Goal: Task Accomplishment & Management: Manage account settings

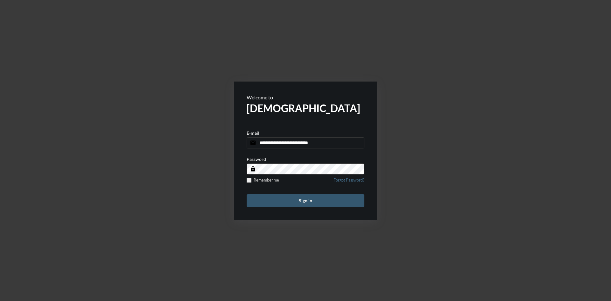
click at [301, 199] on button "Sign in" at bounding box center [305, 200] width 118 height 13
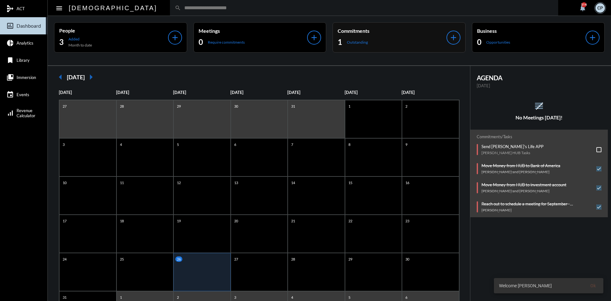
click at [408, 40] on div "1 Outstanding" at bounding box center [391, 42] width 109 height 10
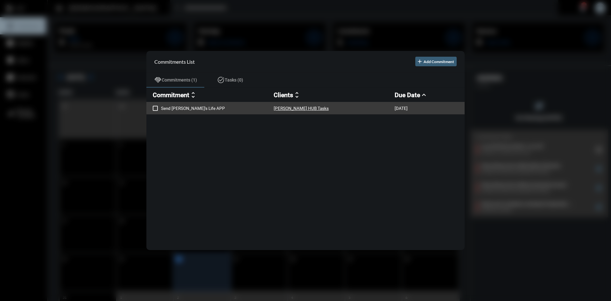
click at [187, 109] on p "Send Rani's Life APP" at bounding box center [217, 108] width 113 height 5
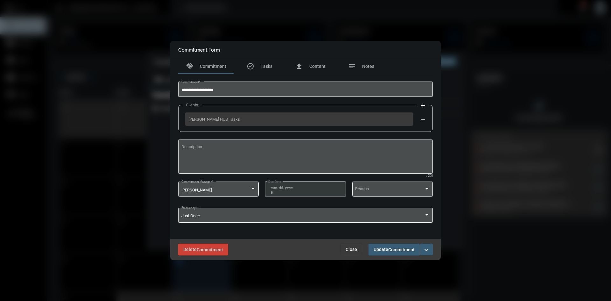
click at [349, 249] on span "Close" at bounding box center [350, 248] width 11 height 5
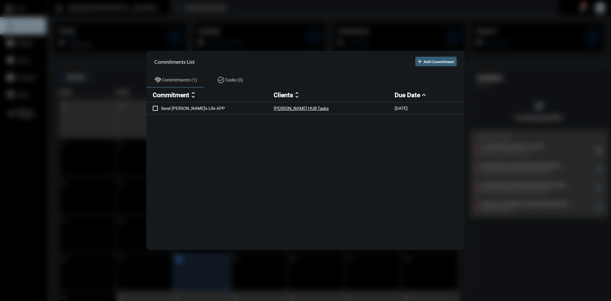
click at [352, 27] on div at bounding box center [305, 150] width 611 height 301
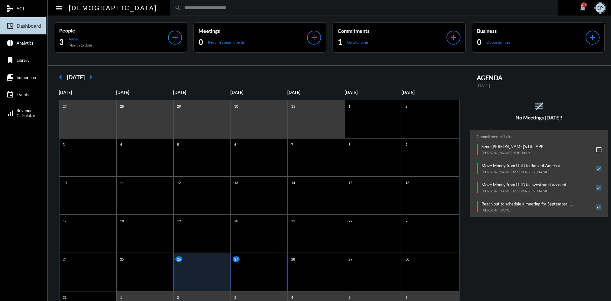
click at [261, 274] on div "27" at bounding box center [259, 271] width 57 height 38
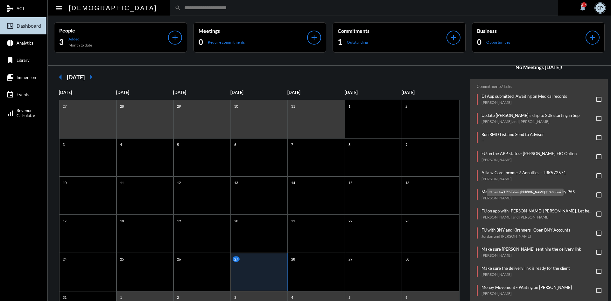
scroll to position [51, 0]
click at [513, 171] on p "Allianz Core Income 7 Annuities - TBK572571" at bounding box center [523, 171] width 85 height 5
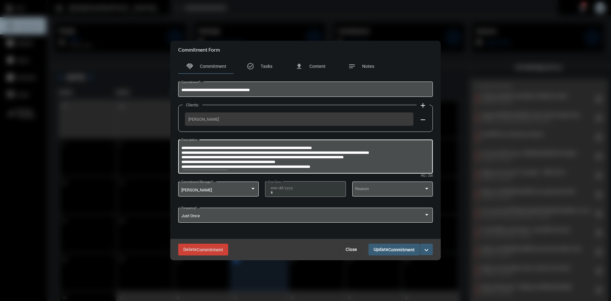
scroll to position [5, 0]
drag, startPoint x: 273, startPoint y: 161, endPoint x: 296, endPoint y: 160, distance: 22.9
click at [296, 160] on textarea "**********" at bounding box center [305, 157] width 248 height 25
click at [268, 90] on input "**********" at bounding box center [305, 90] width 248 height 5
click at [182, 90] on input "**********" at bounding box center [305, 90] width 248 height 5
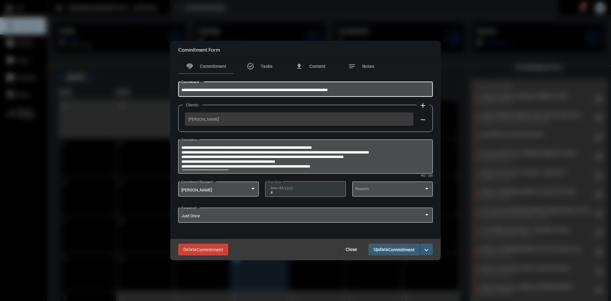
type input "**********"
click at [397, 251] on span "Commitment" at bounding box center [401, 249] width 26 height 5
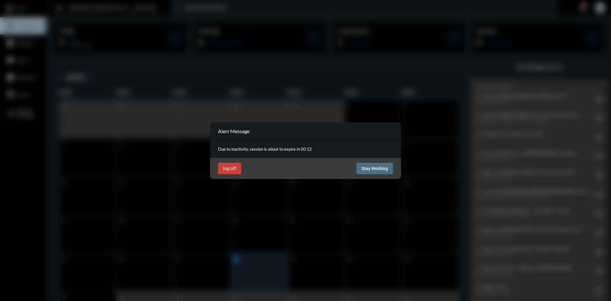
click at [370, 168] on span "Stay Working" at bounding box center [374, 168] width 26 height 5
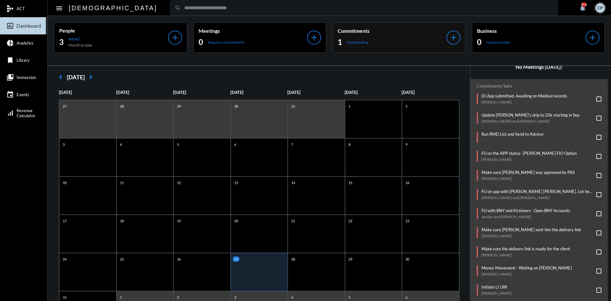
click at [386, 39] on div "1 Outstanding" at bounding box center [391, 42] width 109 height 10
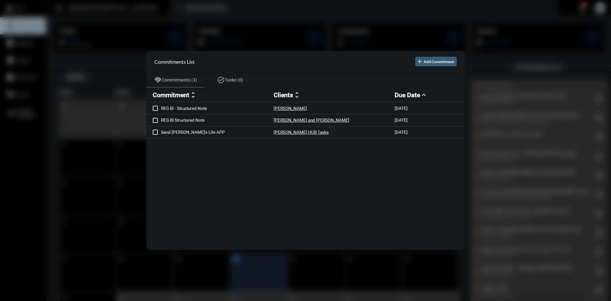
click at [293, 33] on div at bounding box center [305, 150] width 611 height 301
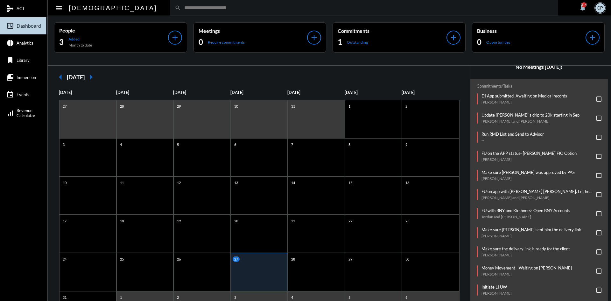
click at [251, 275] on div "27" at bounding box center [259, 271] width 57 height 38
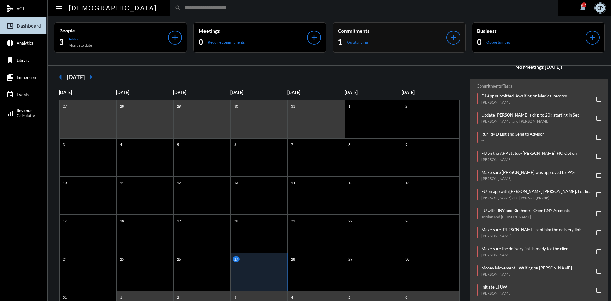
click at [374, 41] on div "1 Outstanding" at bounding box center [391, 42] width 109 height 10
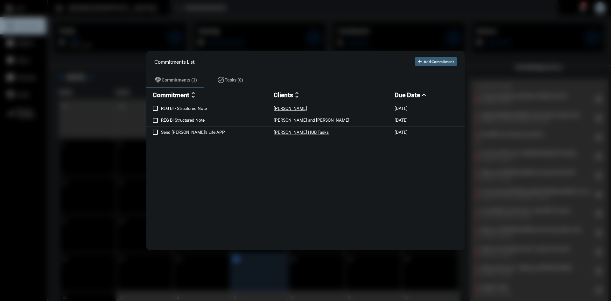
click at [314, 35] on div at bounding box center [305, 150] width 611 height 301
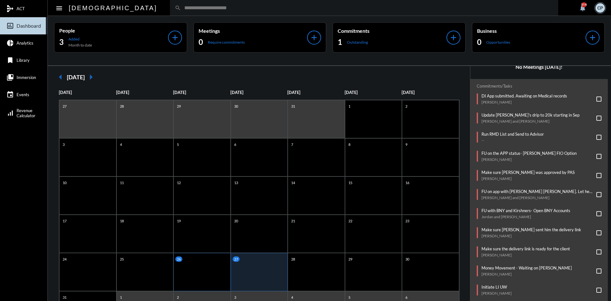
click at [207, 262] on div "26" at bounding box center [201, 271] width 57 height 38
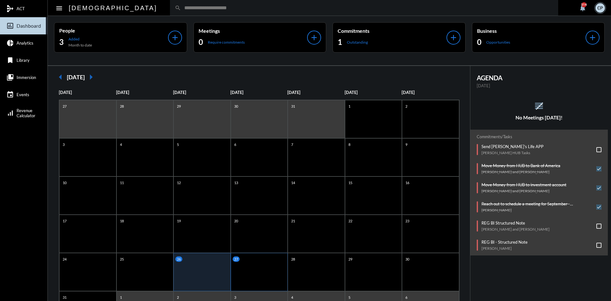
click at [271, 265] on div "27" at bounding box center [259, 271] width 57 height 38
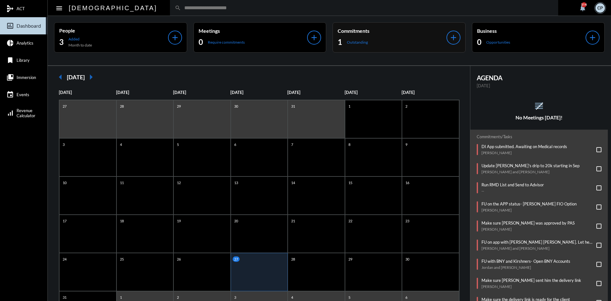
click at [382, 34] on div "Commitments 1 Outstanding" at bounding box center [391, 37] width 109 height 19
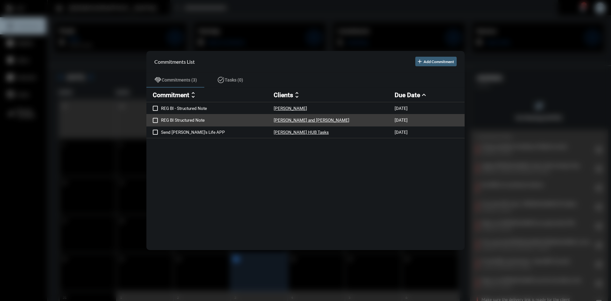
click at [192, 120] on p "REG BI Structured Note" at bounding box center [217, 119] width 113 height 5
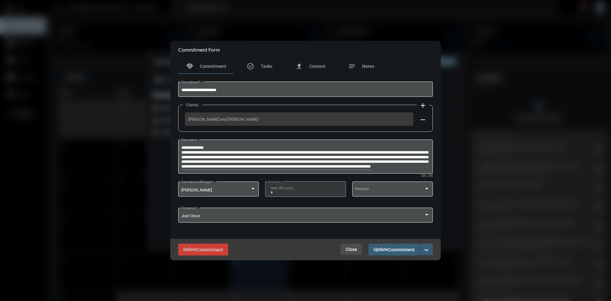
click at [351, 250] on span "Close" at bounding box center [350, 248] width 11 height 5
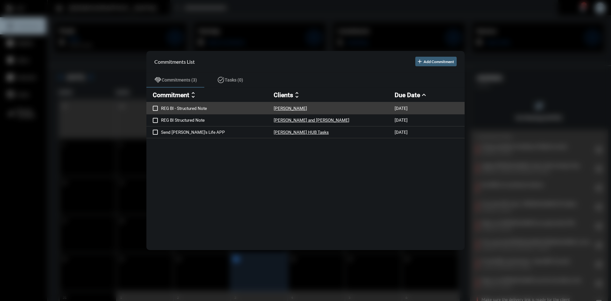
click at [201, 108] on p "REG BI - Structured Note" at bounding box center [217, 108] width 113 height 5
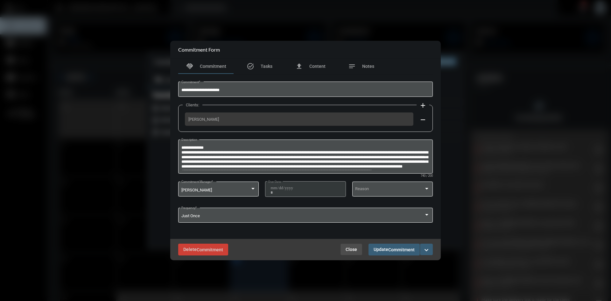
click at [348, 251] on span "Close" at bounding box center [350, 248] width 11 height 5
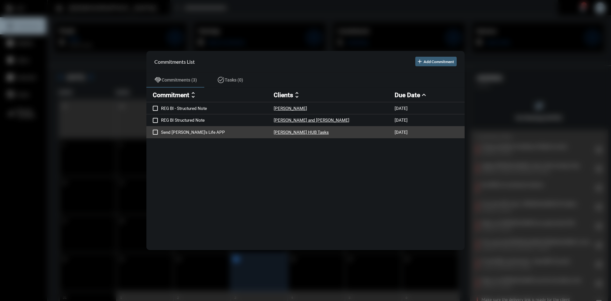
click at [190, 132] on p "Send Rani's Life APP" at bounding box center [217, 131] width 113 height 5
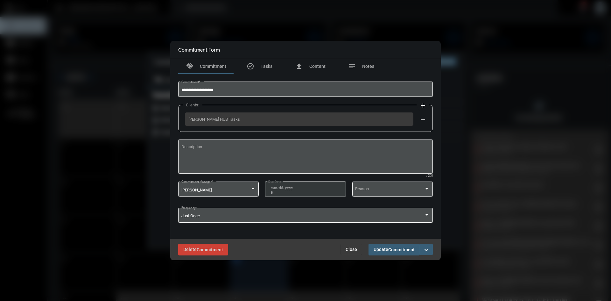
click at [349, 249] on span "Close" at bounding box center [350, 248] width 11 height 5
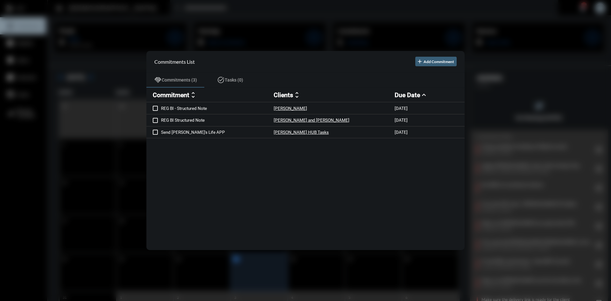
click at [384, 15] on div at bounding box center [305, 150] width 611 height 301
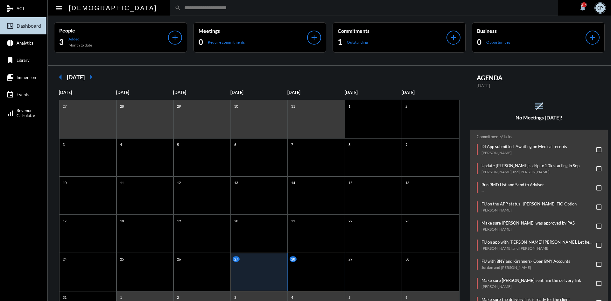
click at [309, 277] on div "28" at bounding box center [315, 271] width 57 height 38
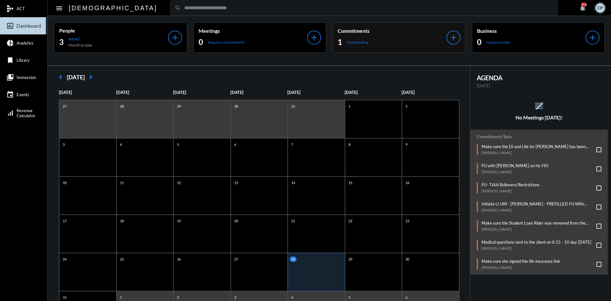
click at [387, 34] on div "Commitments 1 Outstanding" at bounding box center [391, 37] width 109 height 19
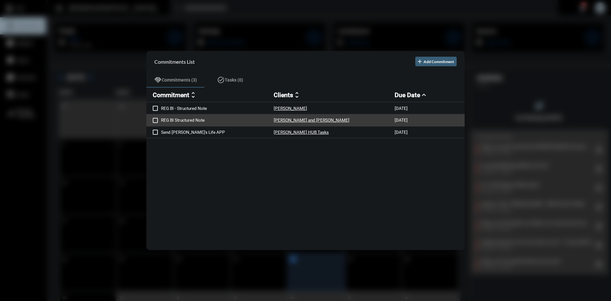
click at [195, 120] on p "REG BI Structured Note" at bounding box center [217, 119] width 113 height 5
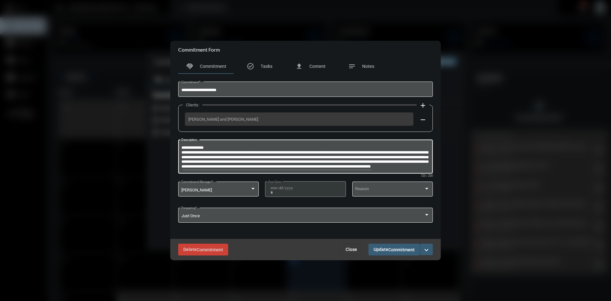
scroll to position [9, 0]
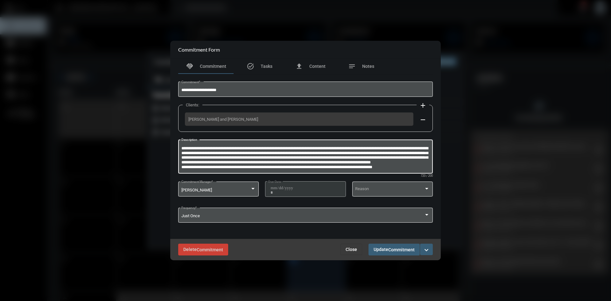
drag, startPoint x: 186, startPoint y: 152, endPoint x: 404, endPoint y: 170, distance: 218.6
click at [404, 170] on div "**********" at bounding box center [305, 155] width 248 height 35
click at [427, 250] on mat-icon "expand_more" at bounding box center [426, 250] width 8 height 8
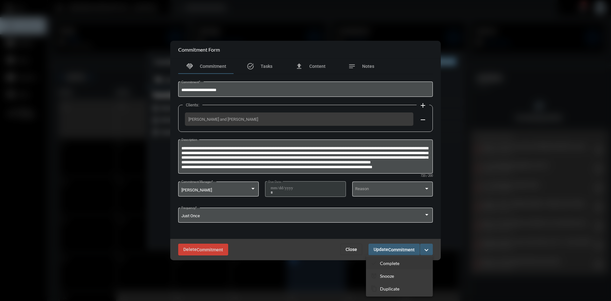
click at [392, 262] on p "Complete" at bounding box center [389, 262] width 19 height 5
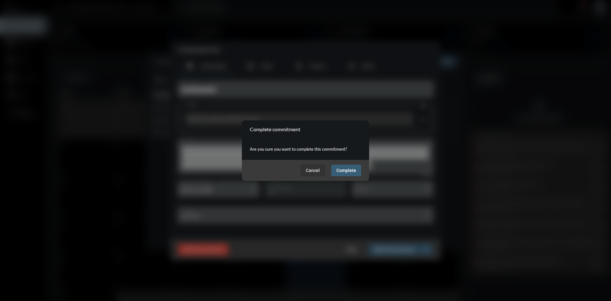
click at [347, 168] on span "Complete" at bounding box center [346, 170] width 20 height 5
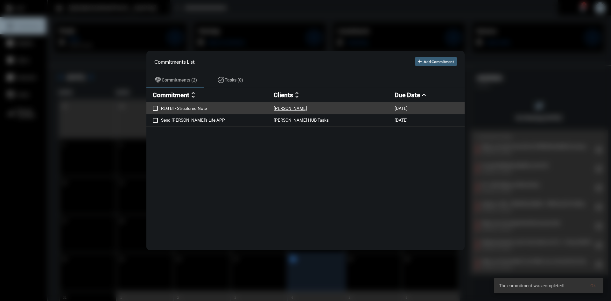
click at [188, 108] on p "REG BI - Structured Note" at bounding box center [217, 108] width 113 height 5
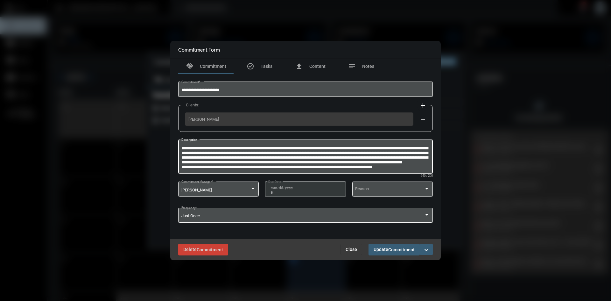
drag, startPoint x: 185, startPoint y: 151, endPoint x: 411, endPoint y: 170, distance: 226.9
click at [411, 170] on textarea "**********" at bounding box center [305, 157] width 248 height 25
click at [426, 249] on mat-icon "expand_more" at bounding box center [426, 250] width 8 height 8
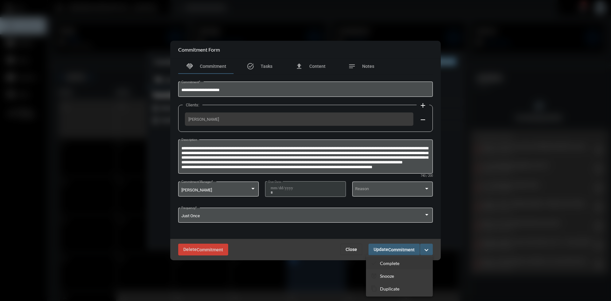
click at [392, 262] on p "Complete" at bounding box center [389, 262] width 19 height 5
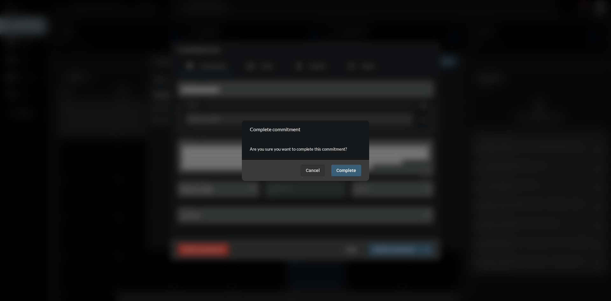
click at [347, 168] on span "Complete" at bounding box center [346, 170] width 20 height 5
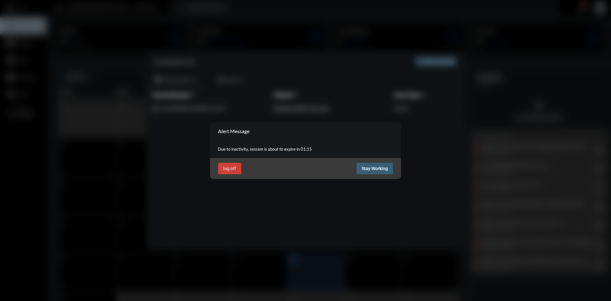
click at [370, 167] on span "Stay Working" at bounding box center [374, 168] width 26 height 5
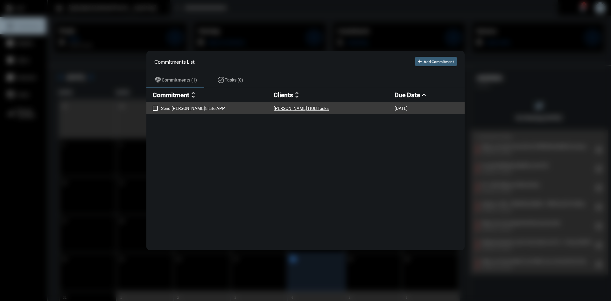
click at [192, 108] on p "Send Rani's Life APP" at bounding box center [217, 108] width 113 height 5
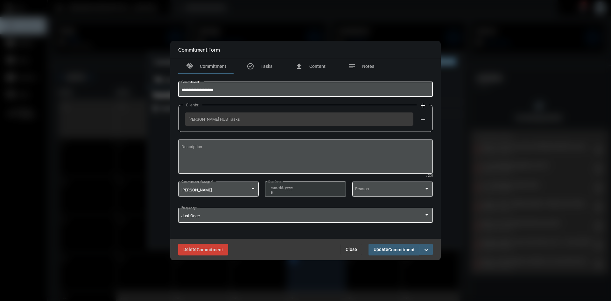
drag, startPoint x: 190, startPoint y: 90, endPoint x: 165, endPoint y: 92, distance: 24.8
click at [165, 92] on div "**********" at bounding box center [305, 150] width 611 height 301
click at [215, 89] on input "**********" at bounding box center [305, 90] width 248 height 5
click at [213, 89] on input "**********" at bounding box center [305, 90] width 248 height 5
type input "**********"
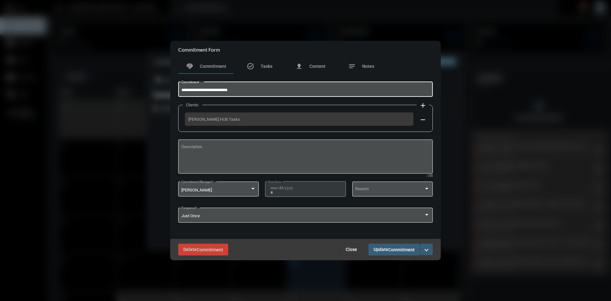
click at [426, 247] on mat-icon "expand_more" at bounding box center [426, 250] width 8 height 8
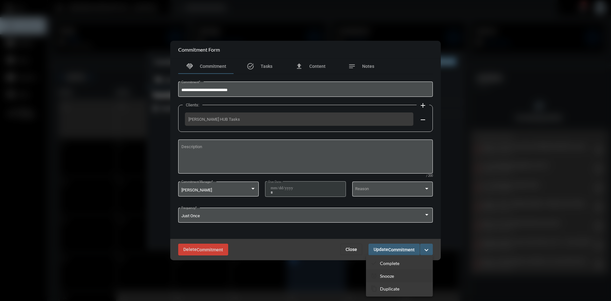
click at [390, 274] on p "Snooze" at bounding box center [387, 275] width 14 height 5
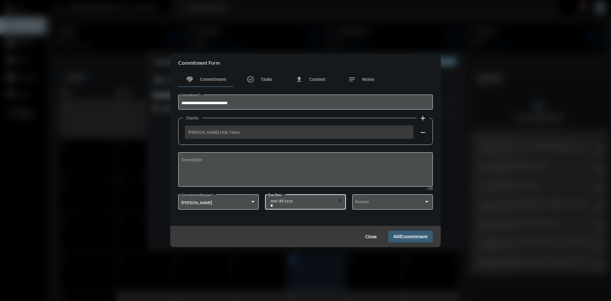
click at [341, 200] on input "**********" at bounding box center [306, 202] width 72 height 9
type input "**********"
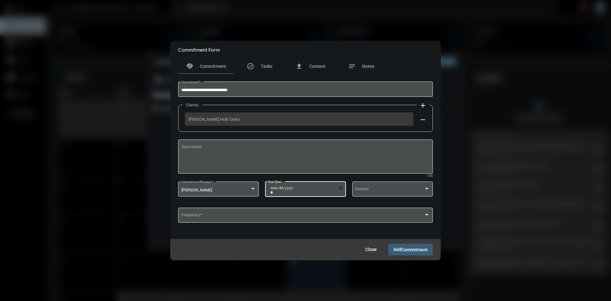
click at [410, 249] on span "Commitment" at bounding box center [414, 249] width 26 height 5
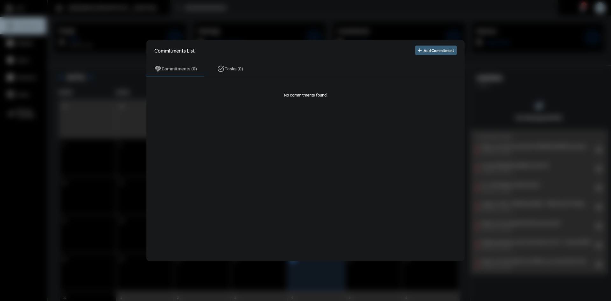
click at [314, 24] on div at bounding box center [305, 150] width 611 height 301
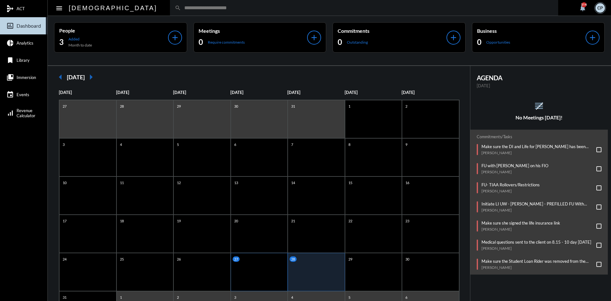
click at [249, 270] on div "27" at bounding box center [259, 271] width 57 height 38
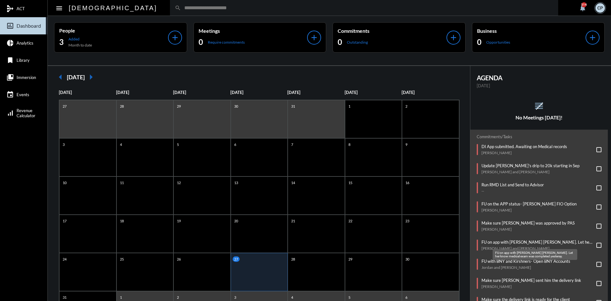
scroll to position [74, 0]
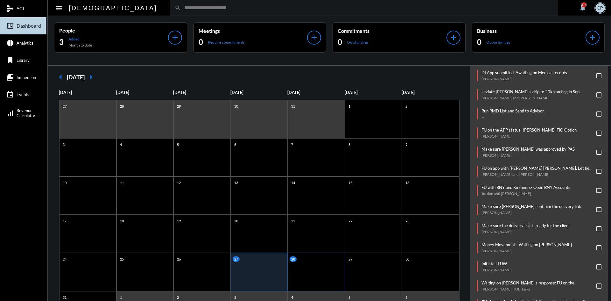
click at [312, 278] on div "28" at bounding box center [315, 271] width 57 height 38
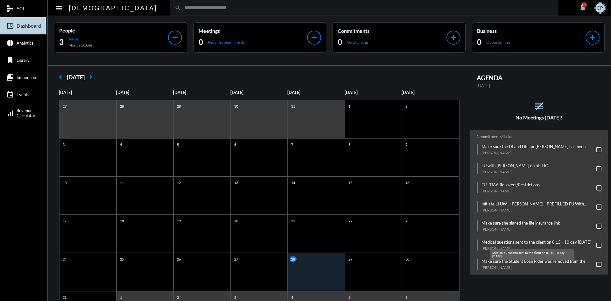
scroll to position [45, 0]
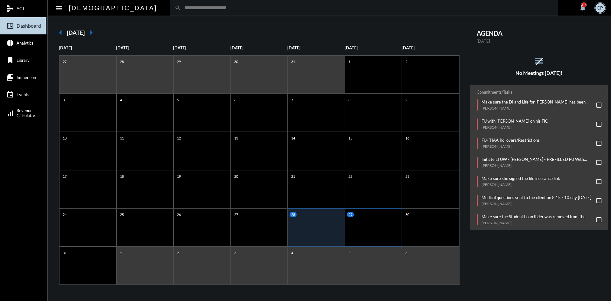
click at [377, 230] on div "29" at bounding box center [373, 227] width 57 height 38
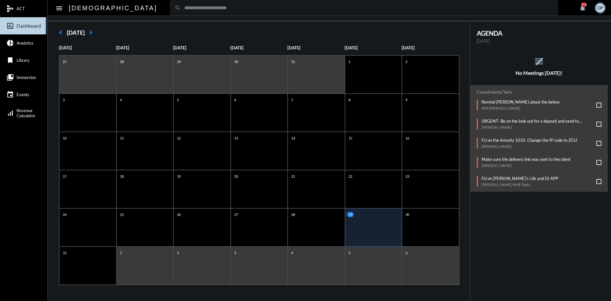
click at [288, 4] on div "search" at bounding box center [364, 8] width 388 height 16
